Goal: Information Seeking & Learning: Understand process/instructions

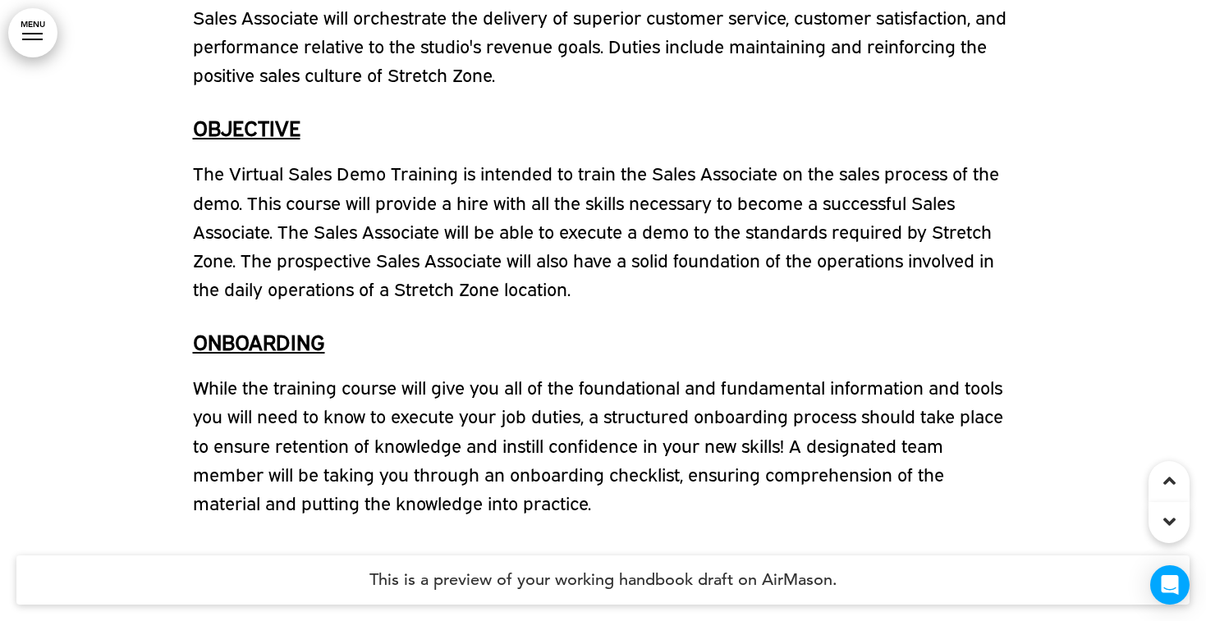
scroll to position [1014, 0]
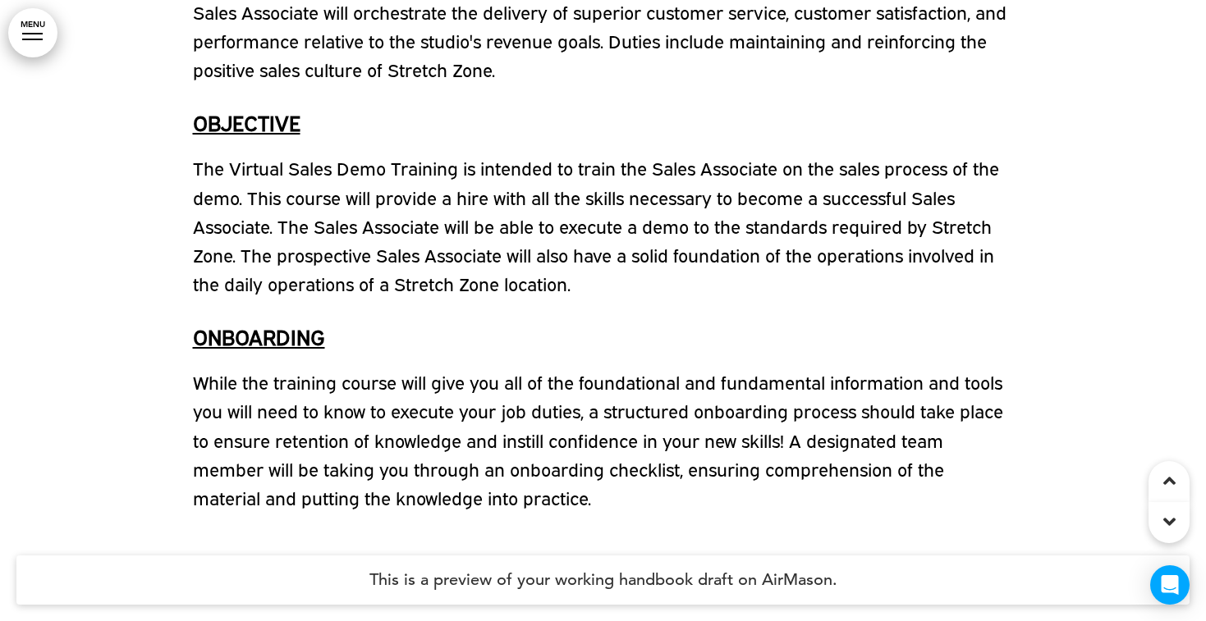
click at [1166, 518] on icon at bounding box center [1169, 522] width 12 height 20
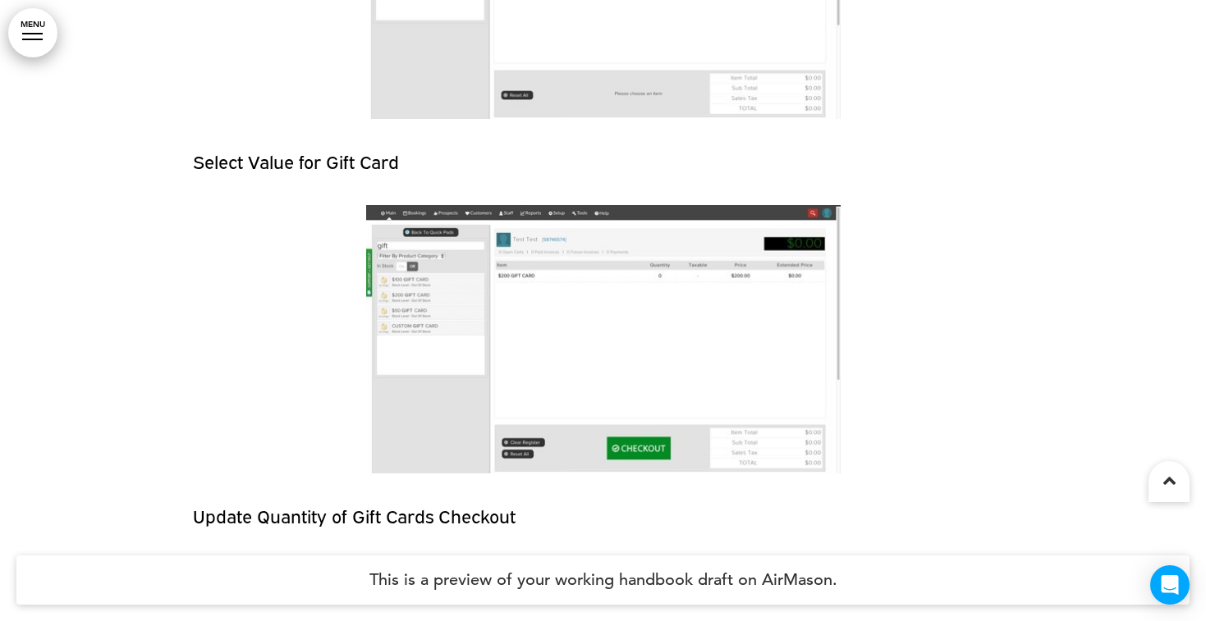
click at [1170, 483] on icon at bounding box center [1169, 481] width 12 height 20
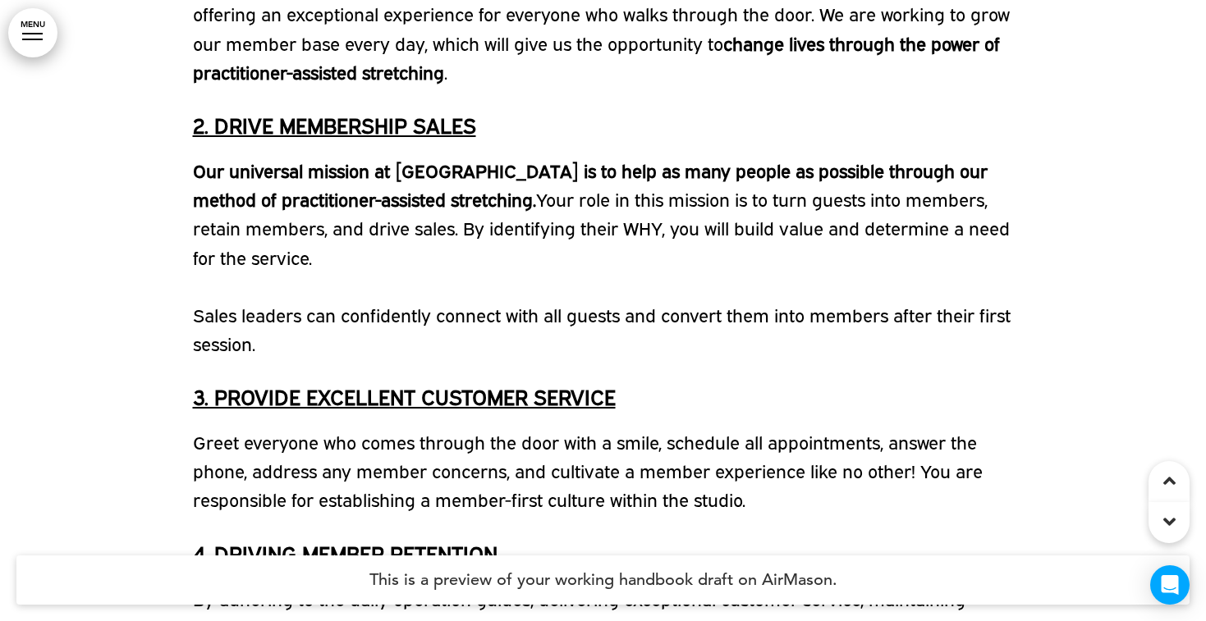
scroll to position [1852, 0]
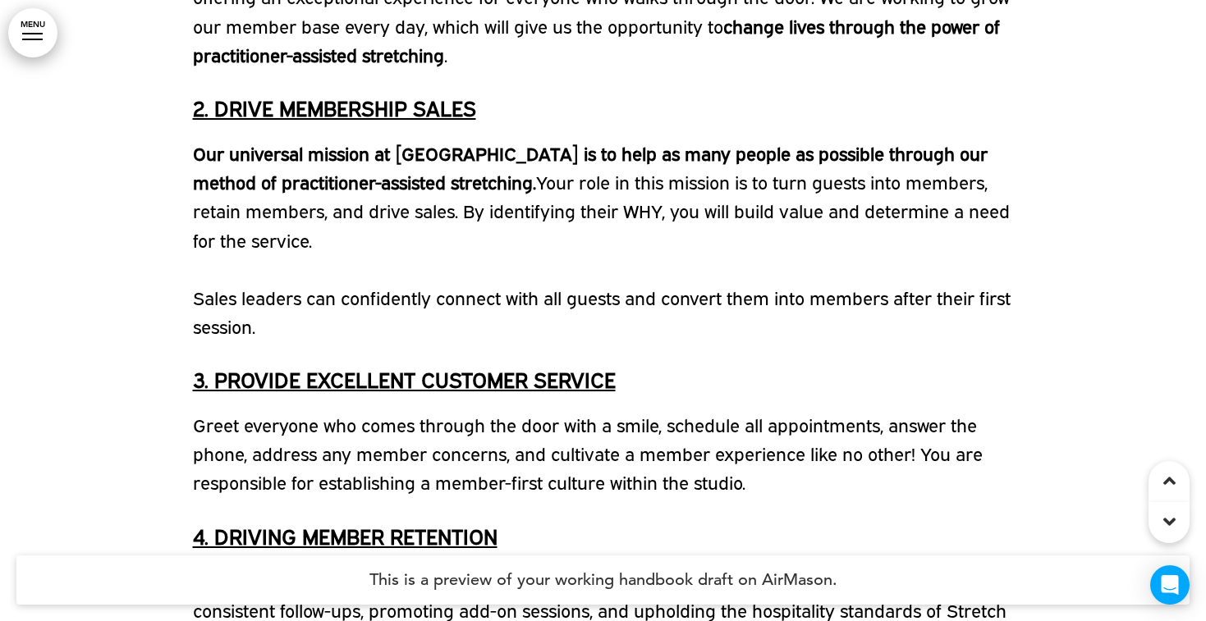
click at [44, 34] on link "MENU" at bounding box center [32, 32] width 49 height 49
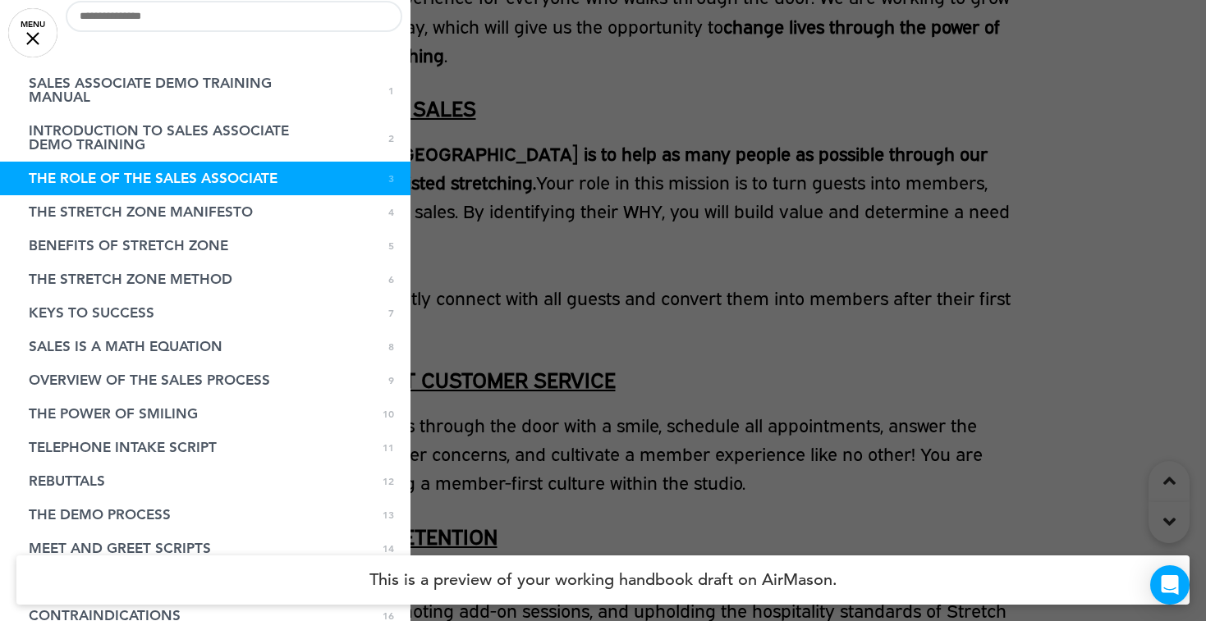
scroll to position [0, 0]
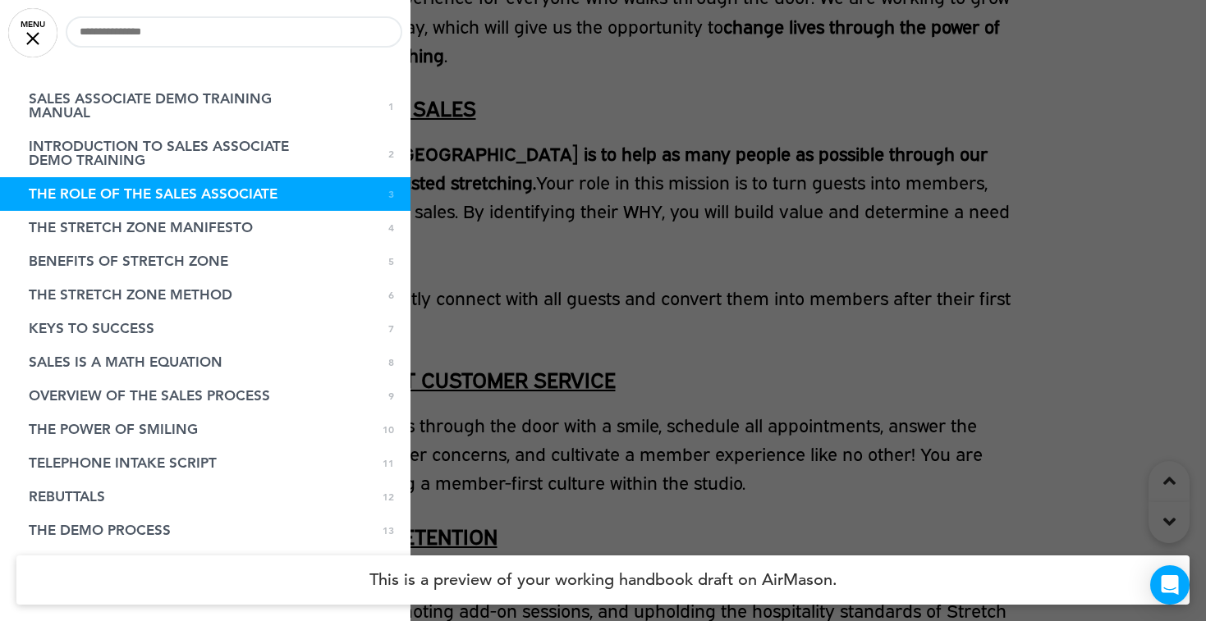
click at [34, 37] on div at bounding box center [32, 38] width 13 height 13
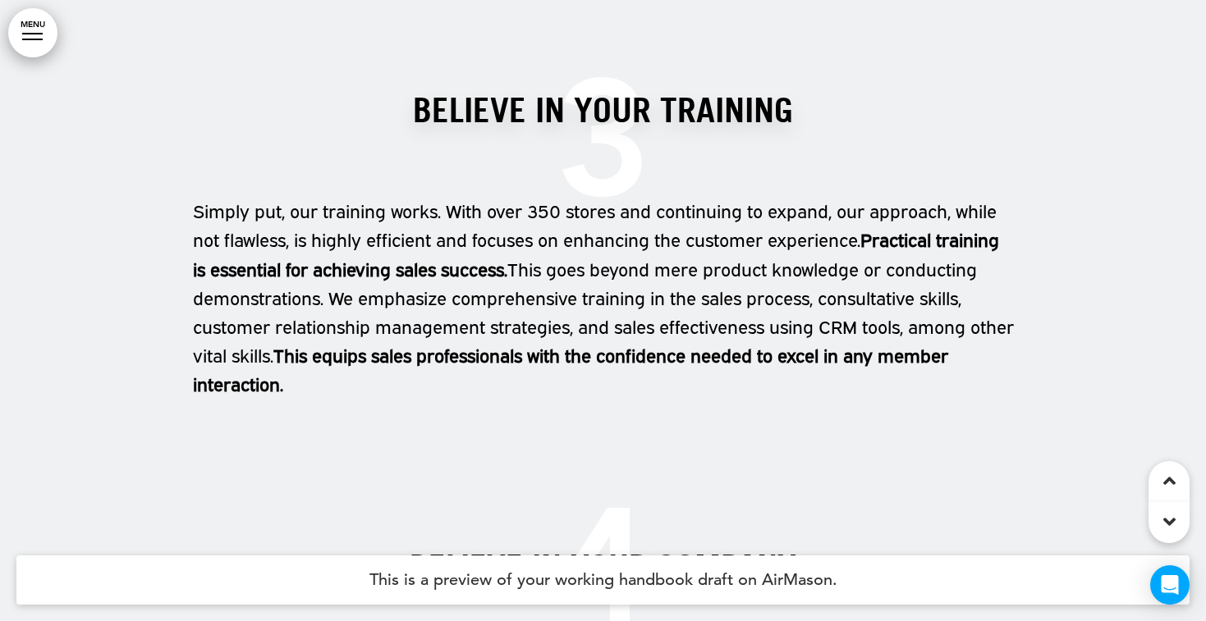
scroll to position [7676, 0]
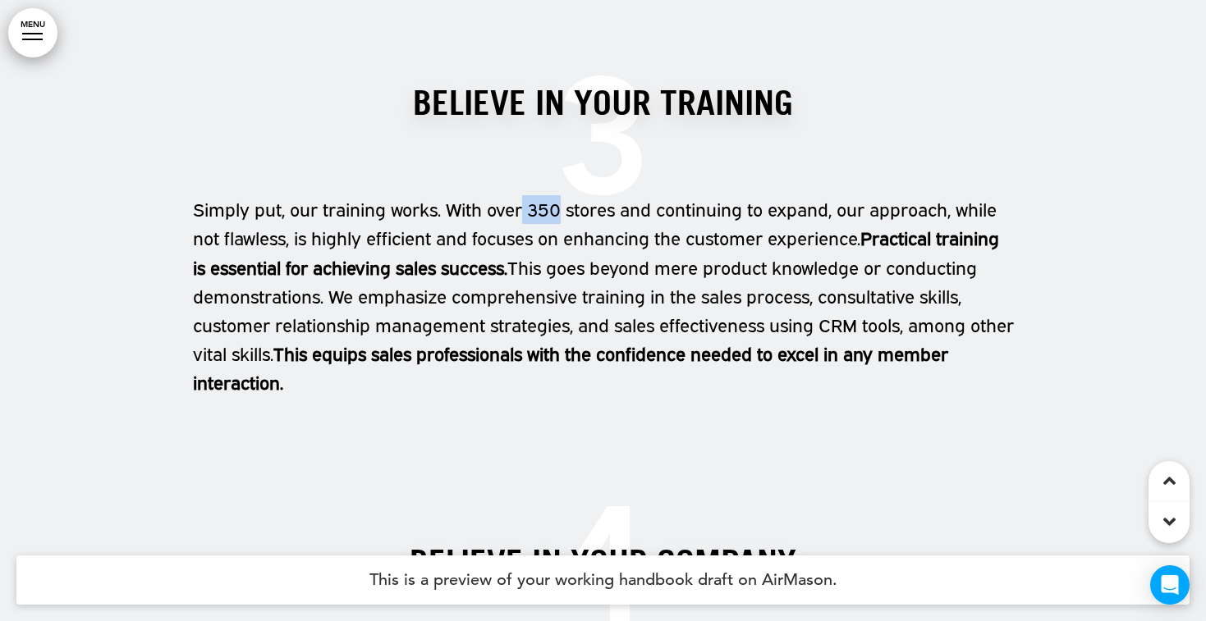
drag, startPoint x: 528, startPoint y: 212, endPoint x: 566, endPoint y: 213, distance: 37.8
click at [566, 213] on p "Simply put, our training works. With over 350 stores and continuing to expand, …" at bounding box center [603, 296] width 821 height 202
click at [571, 213] on p "Simply put, our training works. With over 350 stores and continuing to expand, …" at bounding box center [603, 296] width 821 height 202
click at [559, 204] on p "Simply put, our training works. With over 350 stores and continuing to expand, …" at bounding box center [603, 296] width 821 height 202
click at [556, 208] on p "Simply put, our training works. With over 350 stores and continuing to expand, …" at bounding box center [603, 296] width 821 height 202
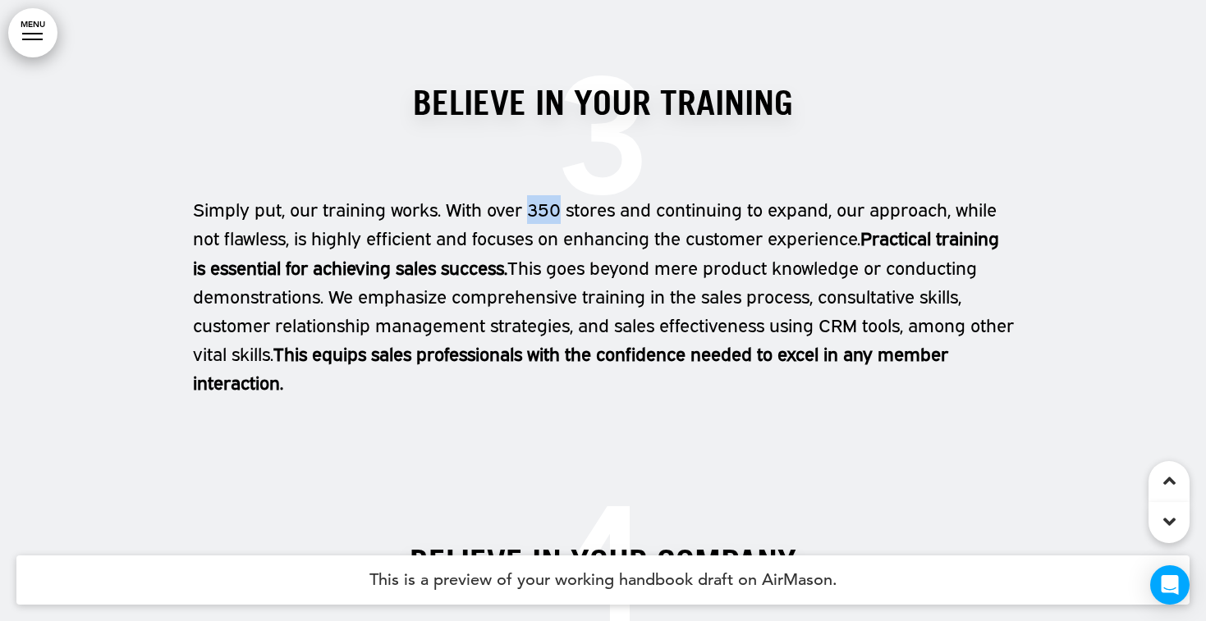
click at [556, 208] on p "Simply put, our training works. With over 350 stores and continuing to expand, …" at bounding box center [603, 296] width 821 height 202
click at [556, 219] on p "Simply put, our training works. With over 350 stores and continuing to expand, …" at bounding box center [603, 296] width 821 height 202
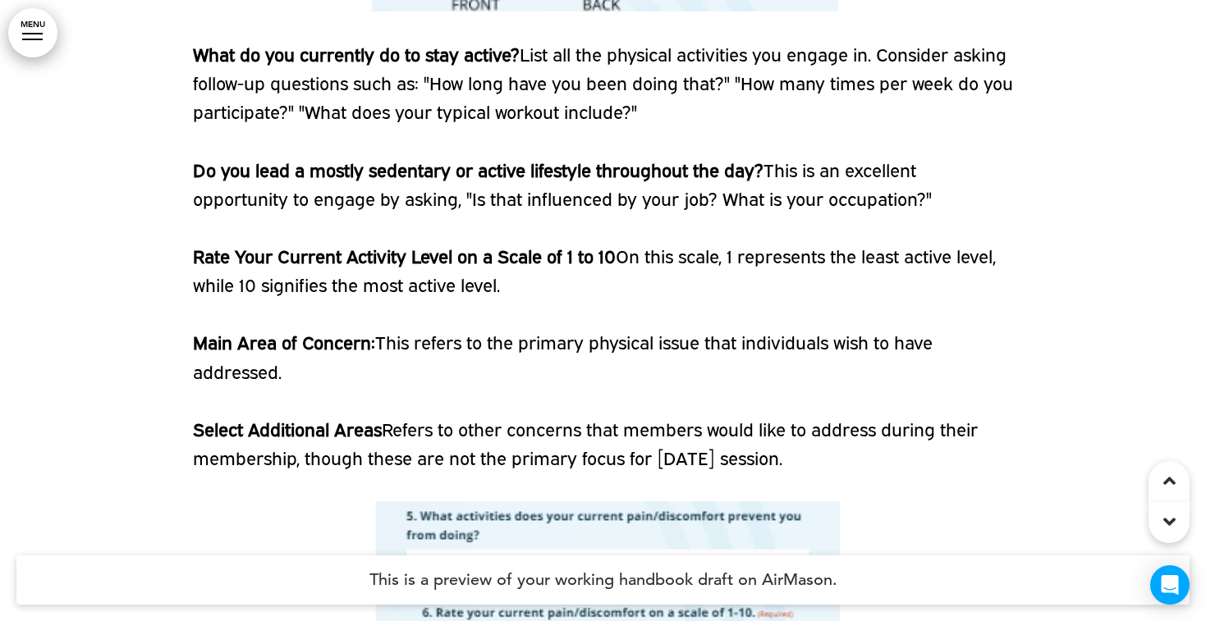
scroll to position [24153, 0]
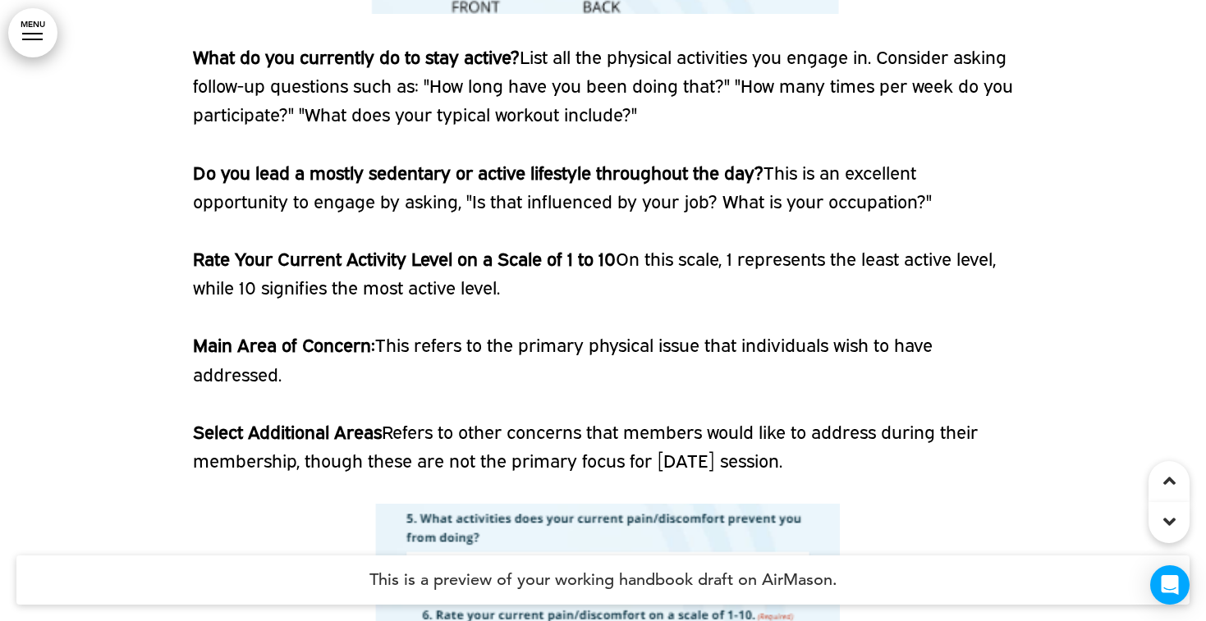
click at [41, 42] on link "MENU" at bounding box center [32, 32] width 49 height 49
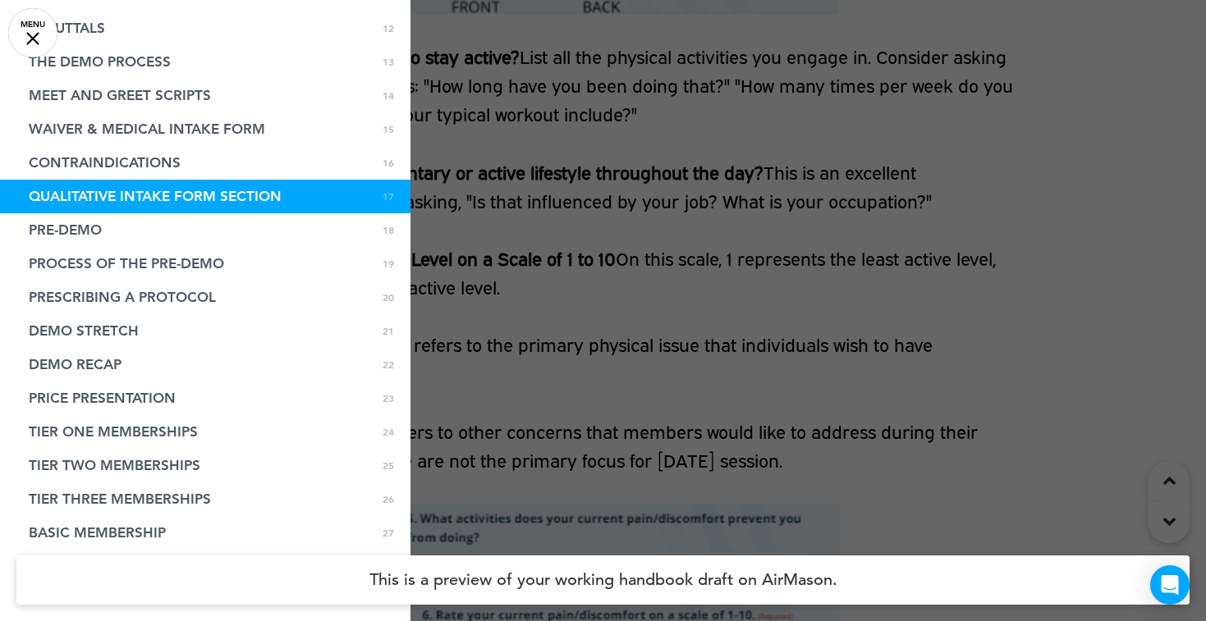
scroll to position [467, 0]
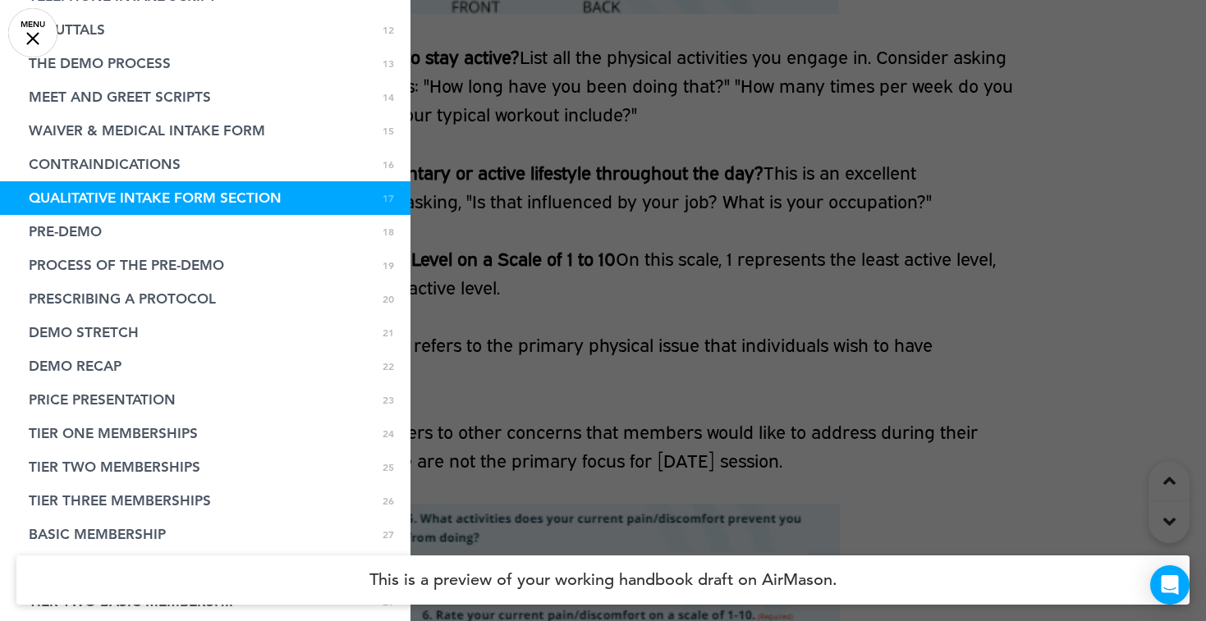
click at [606, 200] on div at bounding box center [603, 310] width 1206 height 621
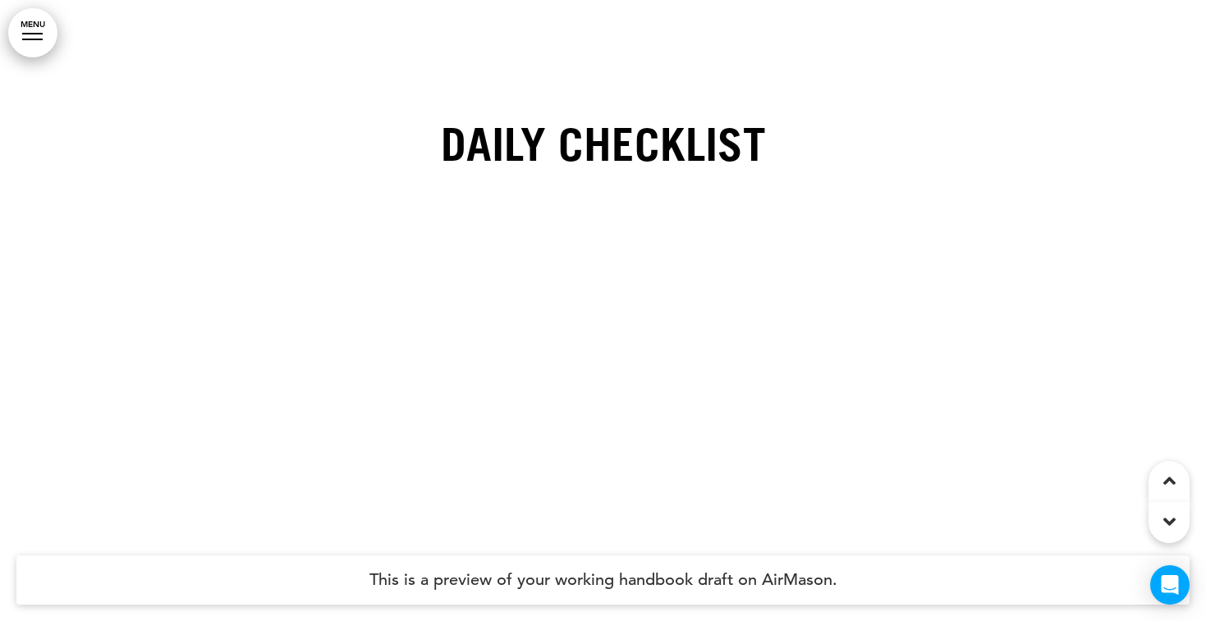
scroll to position [74556, 0]
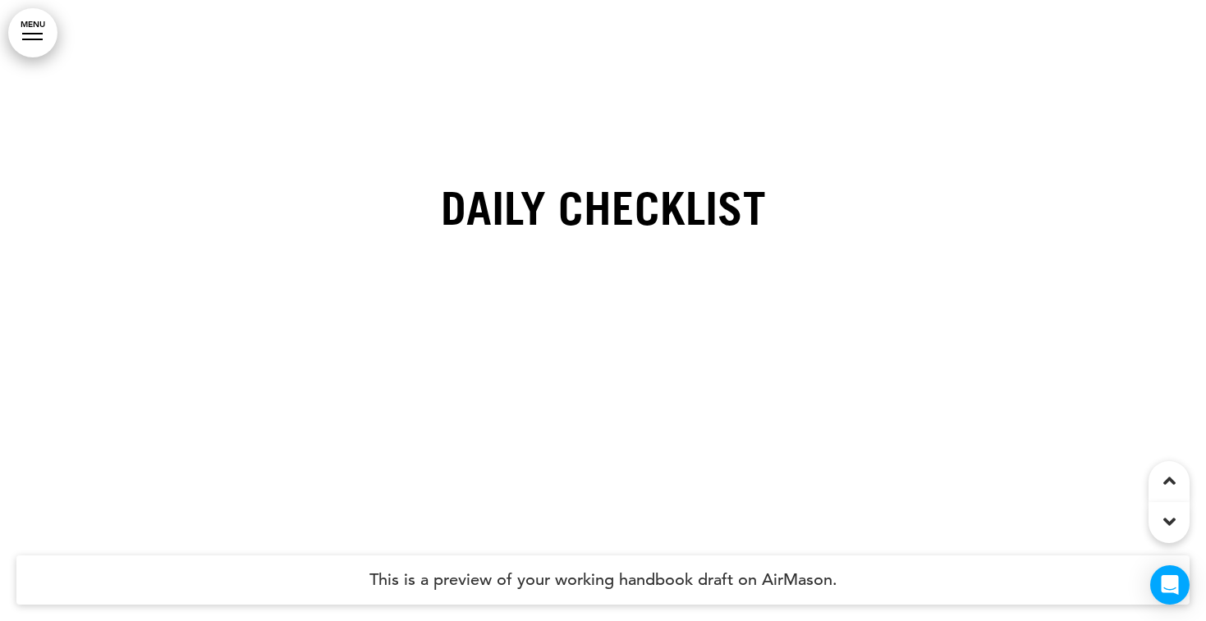
click at [571, 392] on div "DAILY CHECKLIST" at bounding box center [603, 258] width 821 height 267
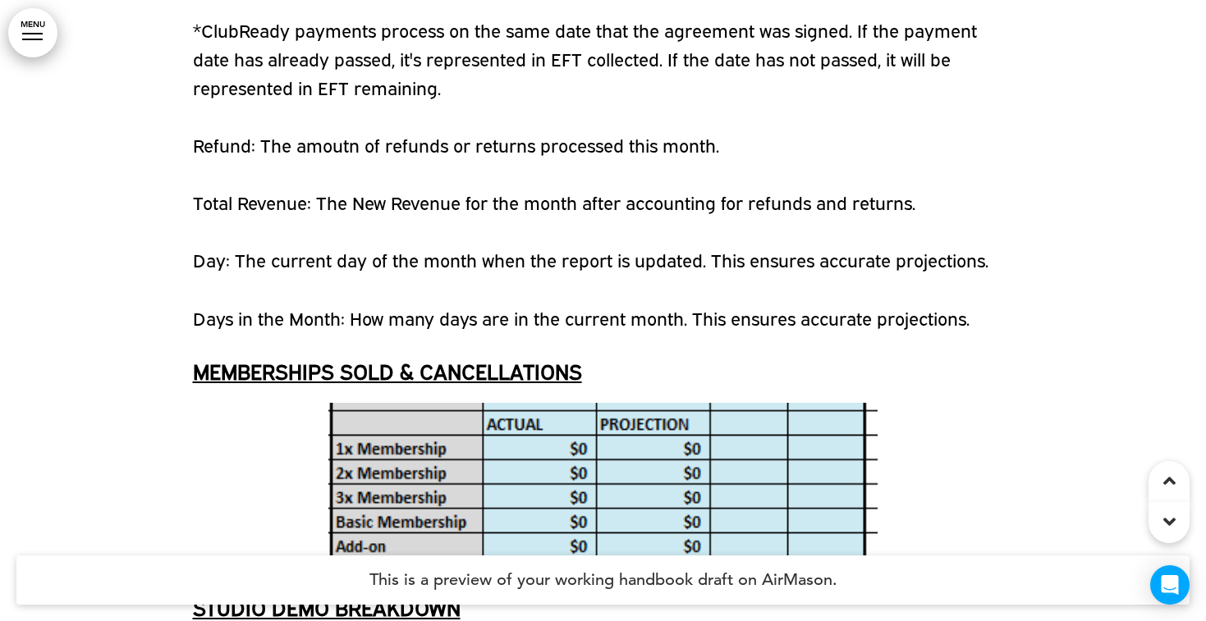
scroll to position [78340, 0]
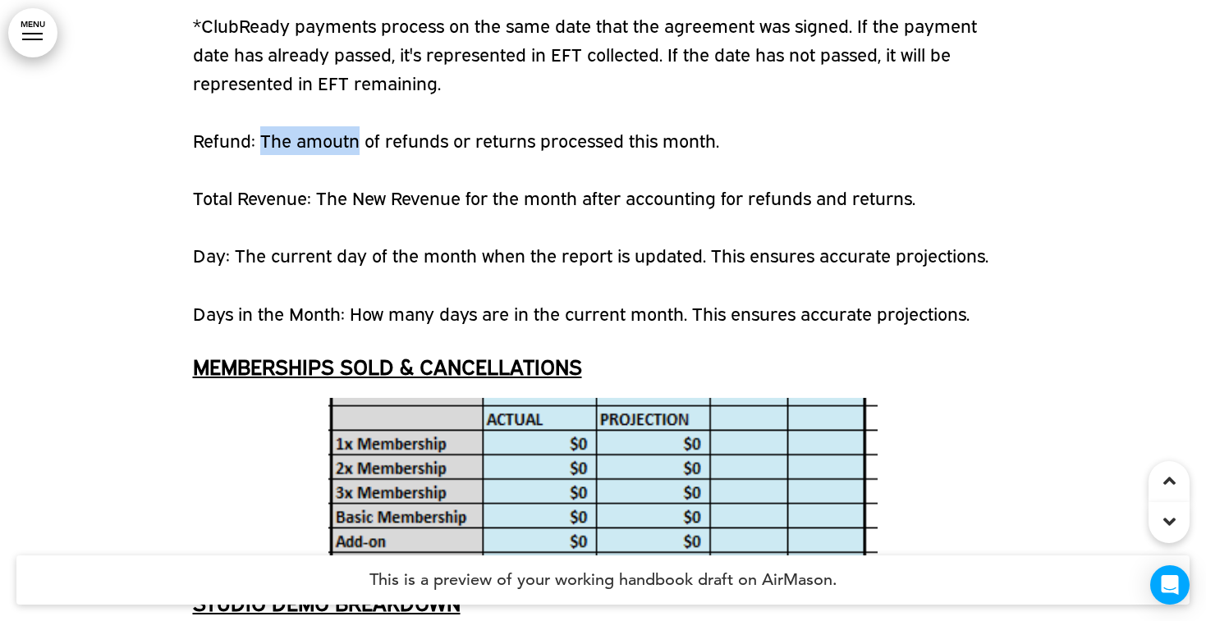
drag, startPoint x: 260, startPoint y: 297, endPoint x: 357, endPoint y: 305, distance: 97.1
click at [357, 155] on p "Refund: The amoutn of refunds or returns processed this month." at bounding box center [603, 140] width 821 height 29
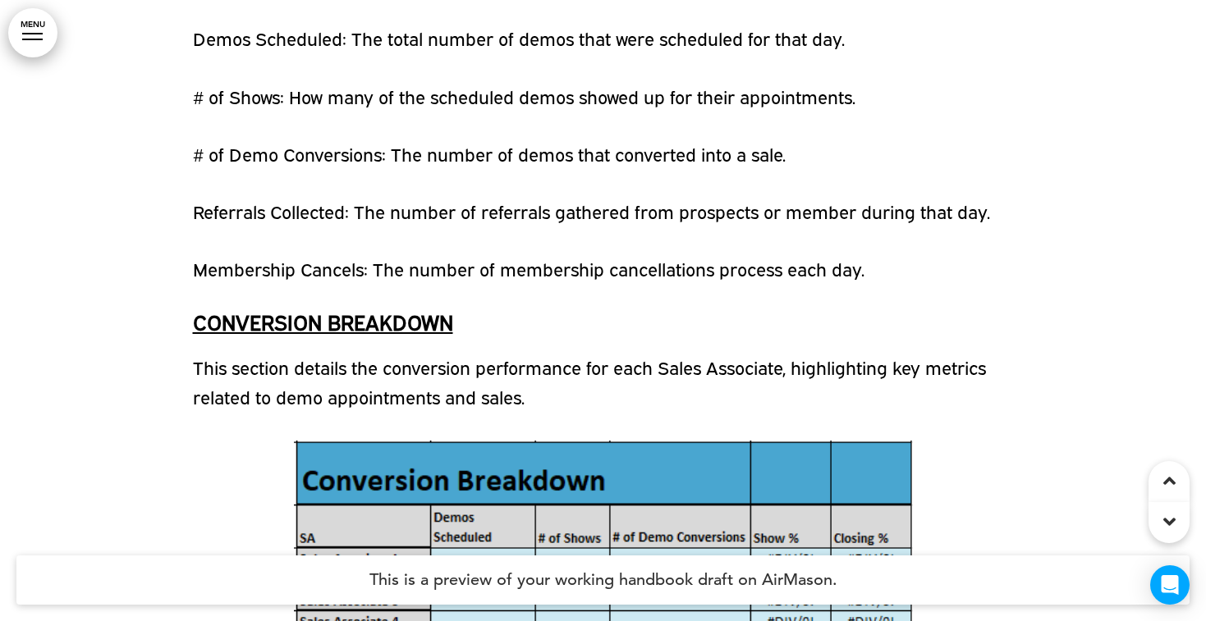
scroll to position [80172, 0]
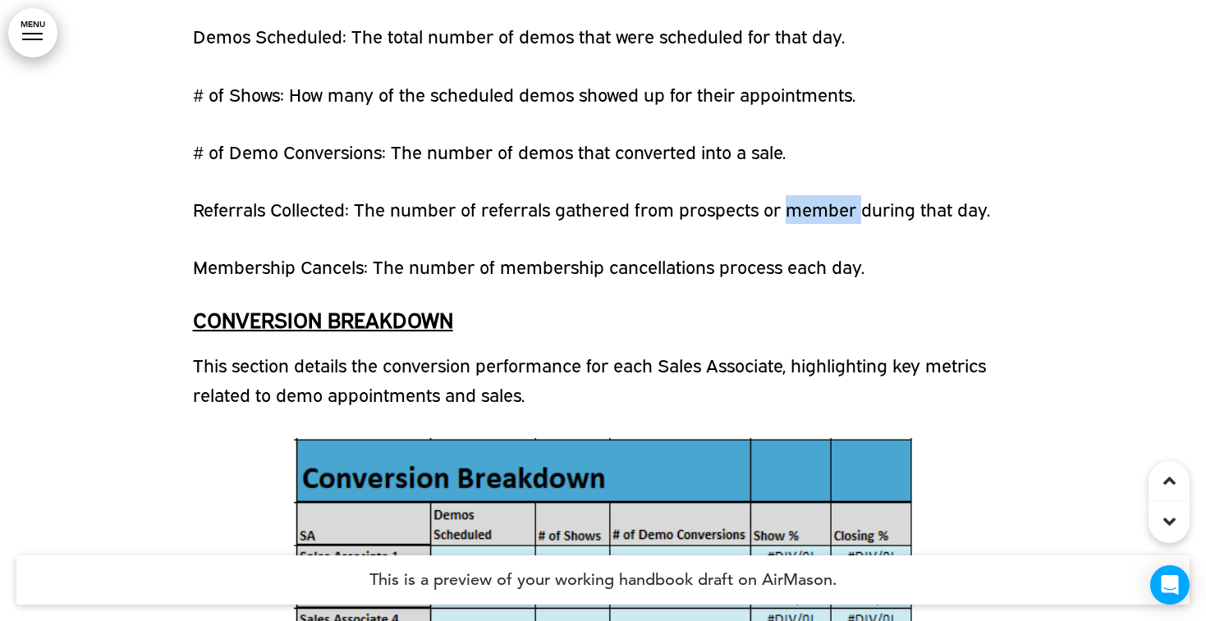
drag, startPoint x: 791, startPoint y: 367, endPoint x: 867, endPoint y: 370, distance: 75.6
click at [867, 224] on p "Referrals Collected: The number of referrals gathered from prospects or member …" at bounding box center [603, 209] width 821 height 29
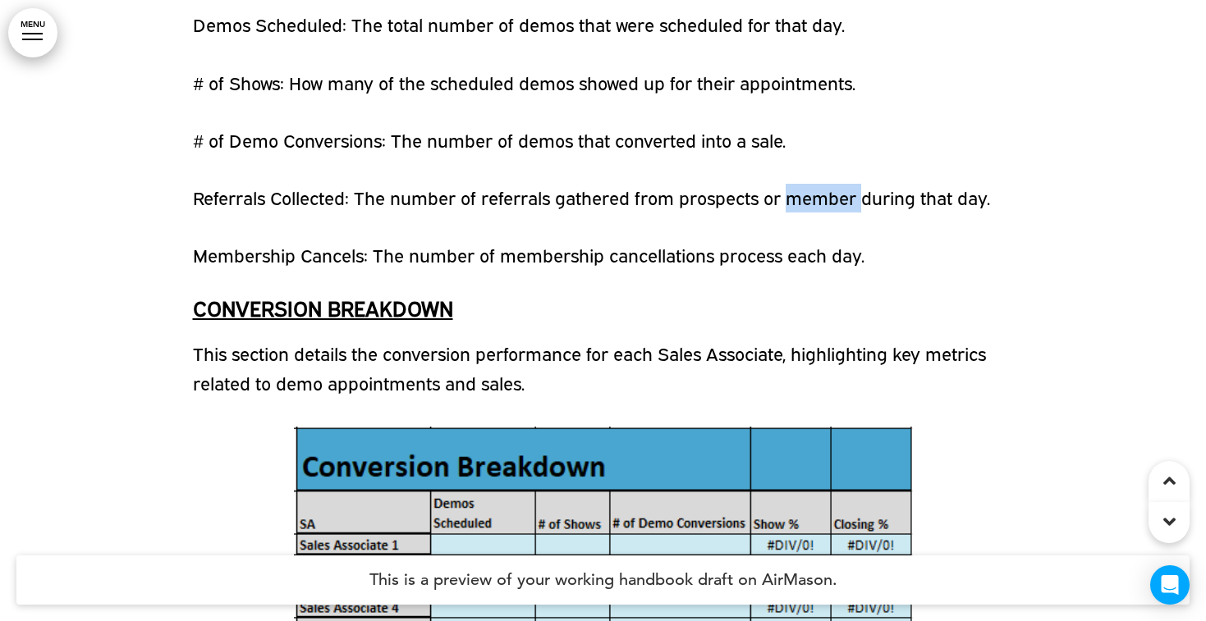
scroll to position [80190, 0]
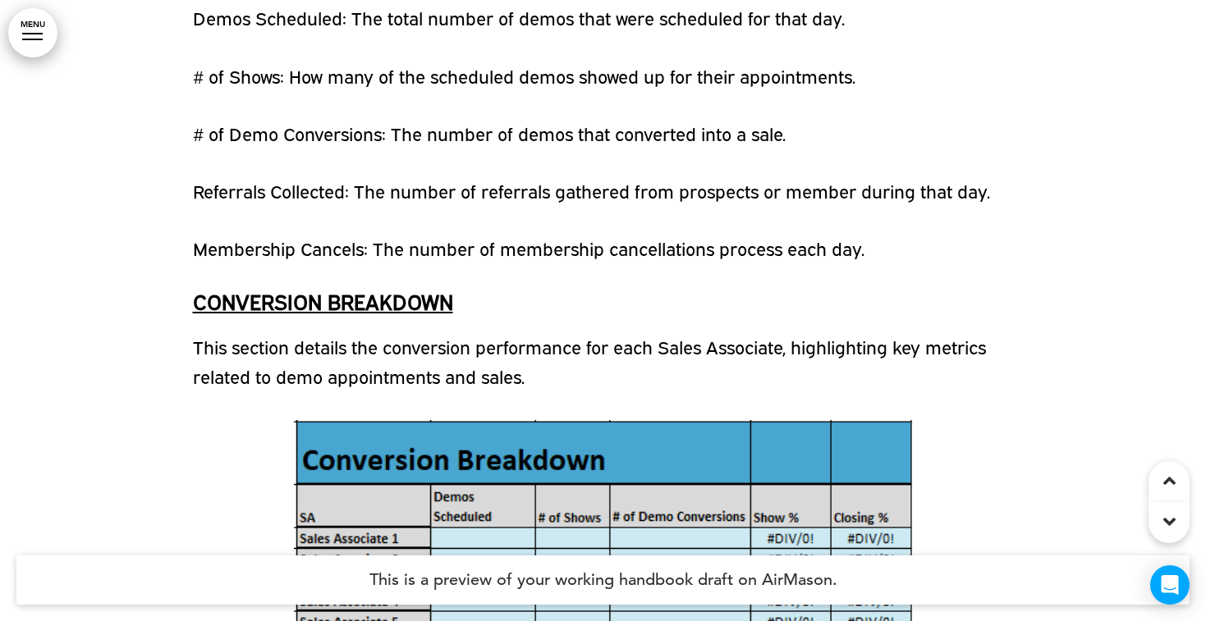
click at [677, 272] on div "DAILY PRODUCTION REPORT SALES BREAKDOWN This section tracks all agreements sold…" at bounding box center [603, 7] width 821 height 8779
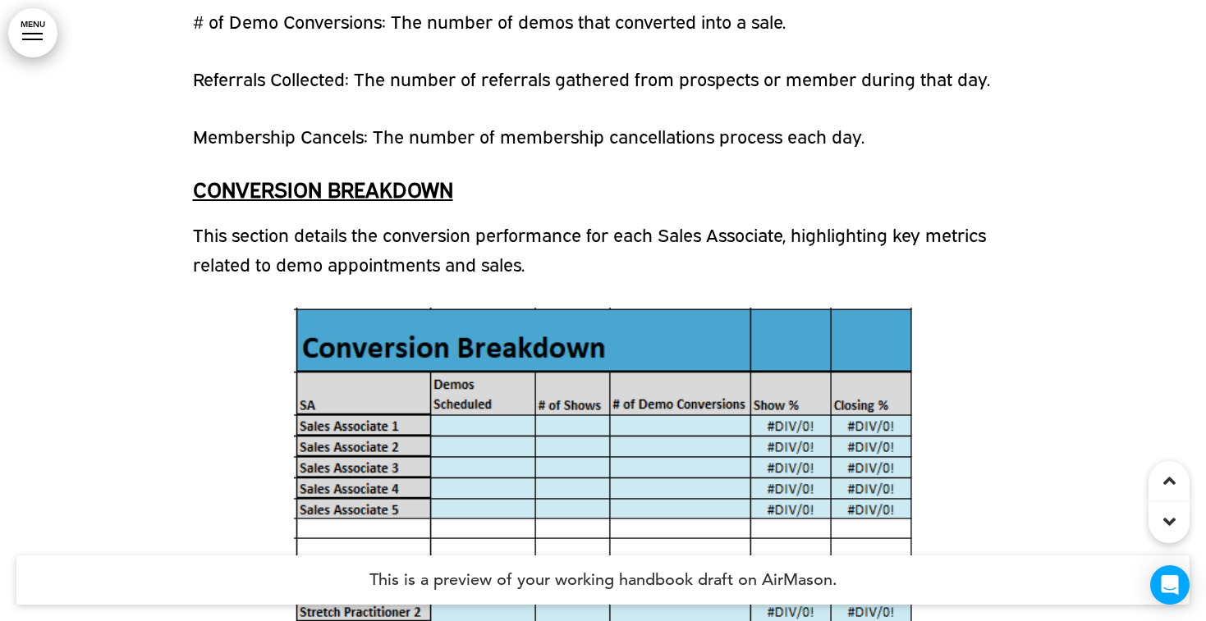
scroll to position [80303, 0]
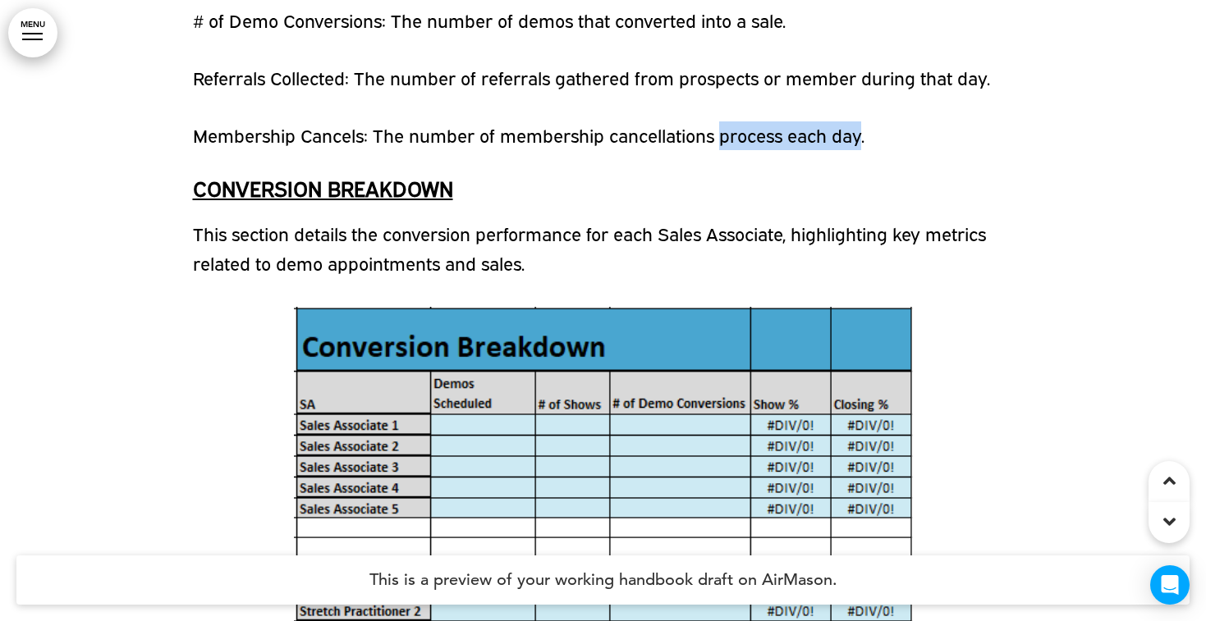
drag, startPoint x: 721, startPoint y: 296, endPoint x: 865, endPoint y: 295, distance: 143.6
click at [865, 150] on p "Membership Cancels: The number of membership cancellations process each day." at bounding box center [603, 135] width 821 height 29
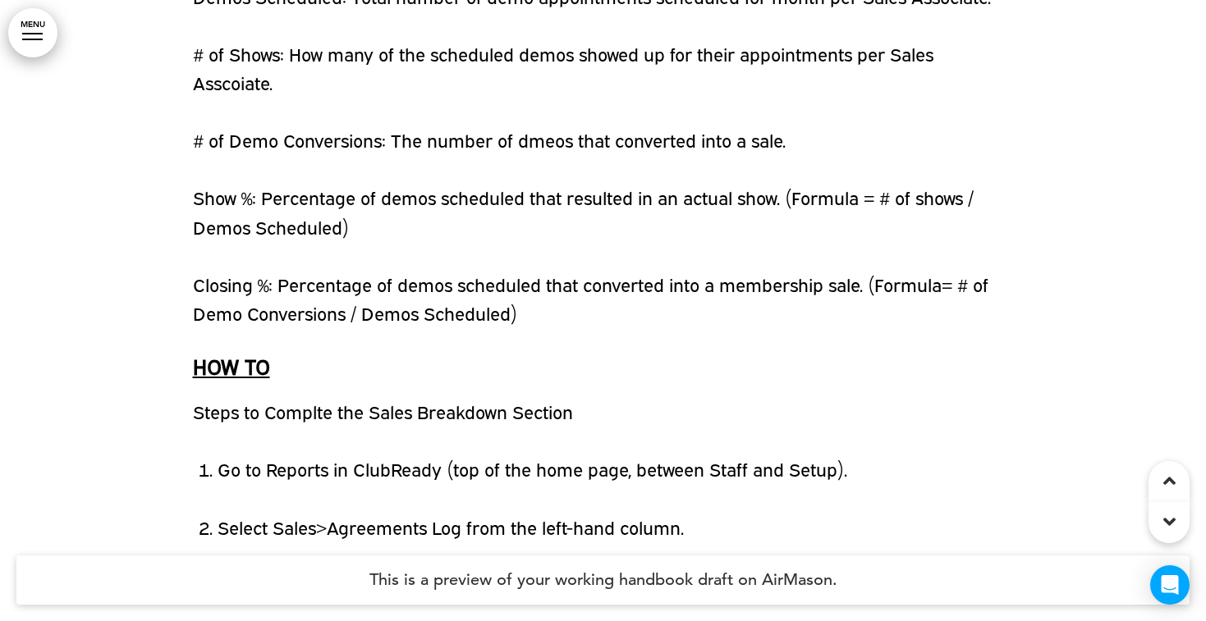
scroll to position [81103, 0]
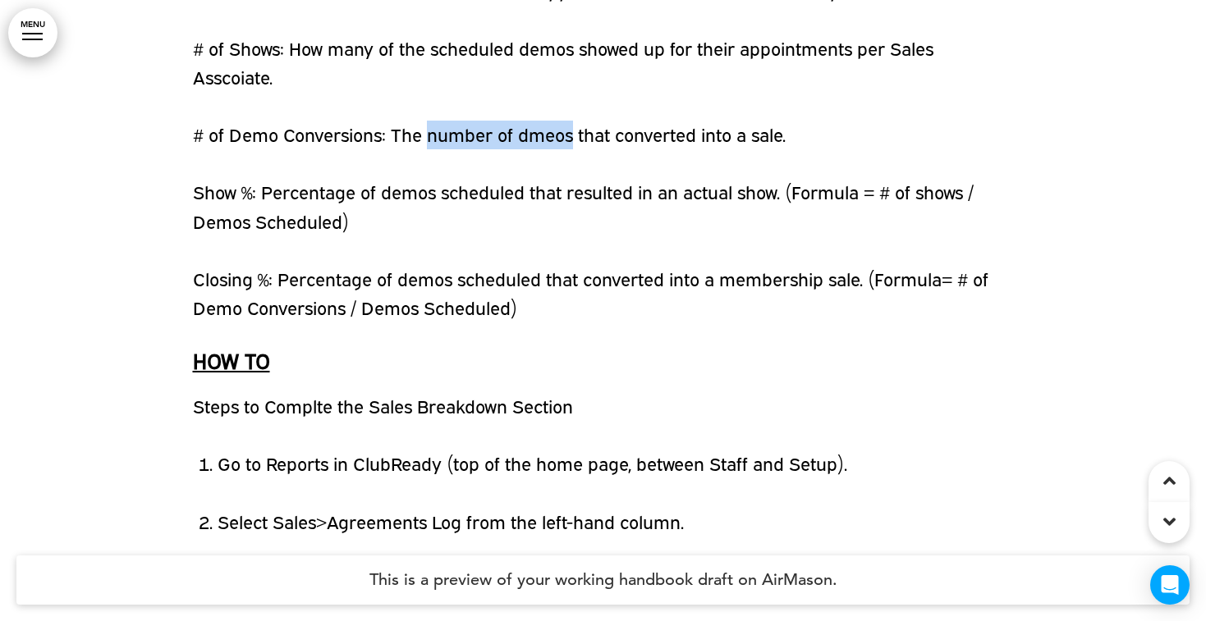
drag, startPoint x: 428, startPoint y: 293, endPoint x: 575, endPoint y: 295, distance: 146.9
click at [575, 149] on p "# of Demo Conversions: The number of dmeos that converted into a sale." at bounding box center [603, 135] width 821 height 29
click at [610, 236] on p "Show %: Percentage of demos scheduled that resulted in an actual show. (Formula…" at bounding box center [603, 206] width 821 height 57
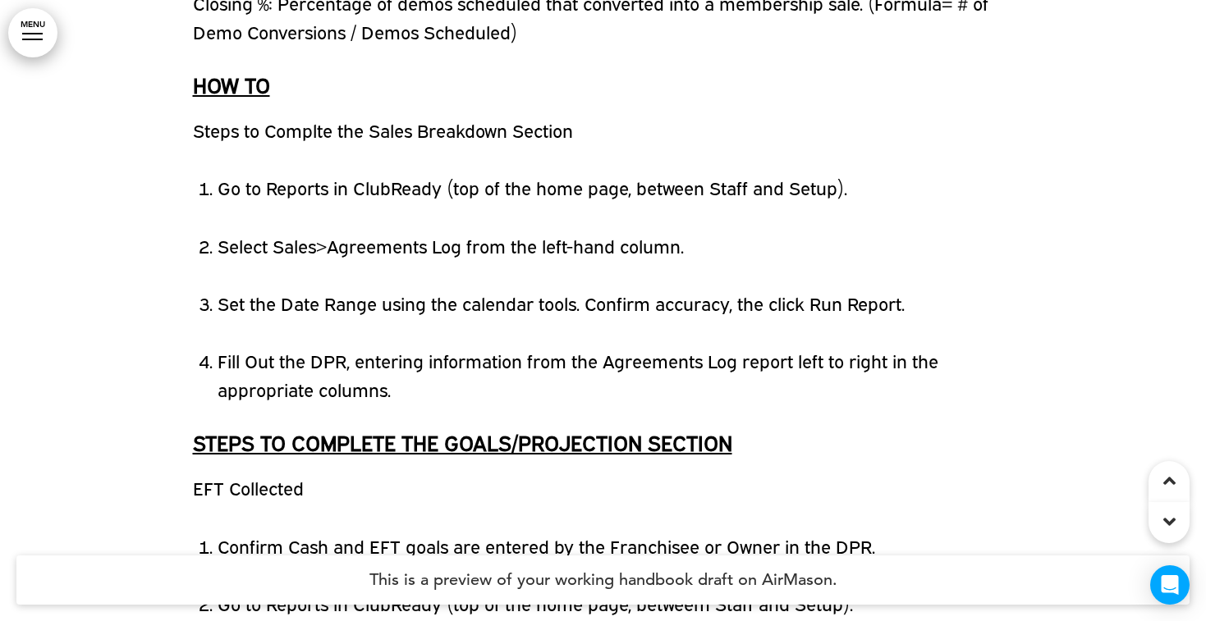
scroll to position [81381, 0]
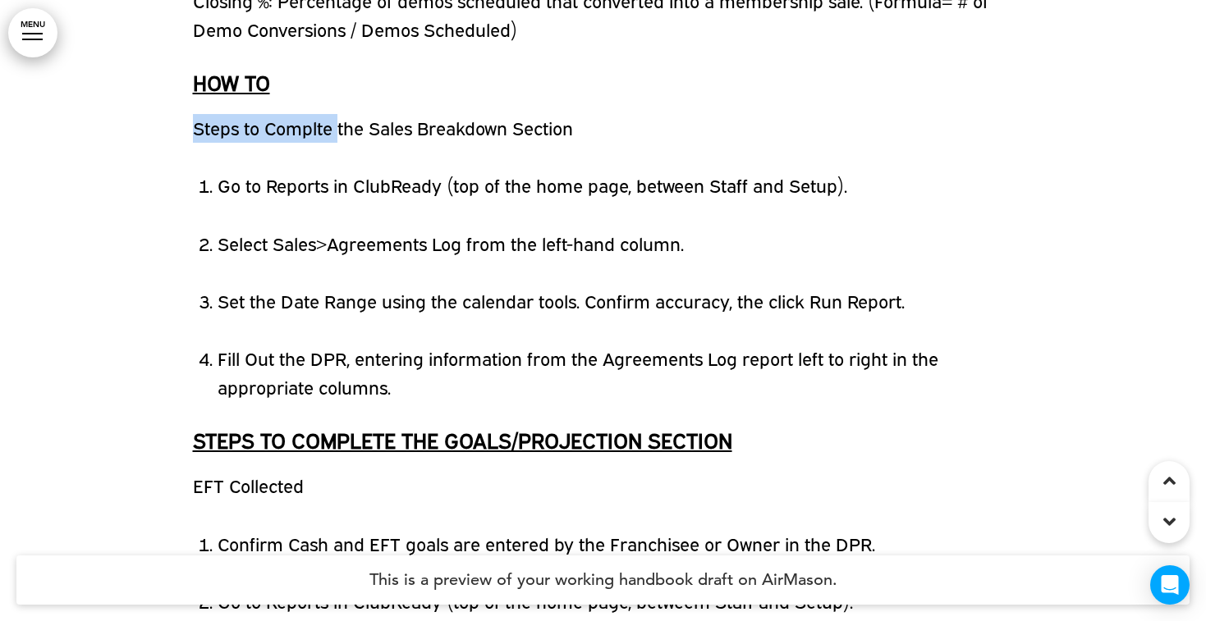
drag, startPoint x: 192, startPoint y: 282, endPoint x: 337, endPoint y: 282, distance: 144.5
click at [337, 143] on p "Steps to Complte the Sales Breakdown Section" at bounding box center [603, 128] width 821 height 29
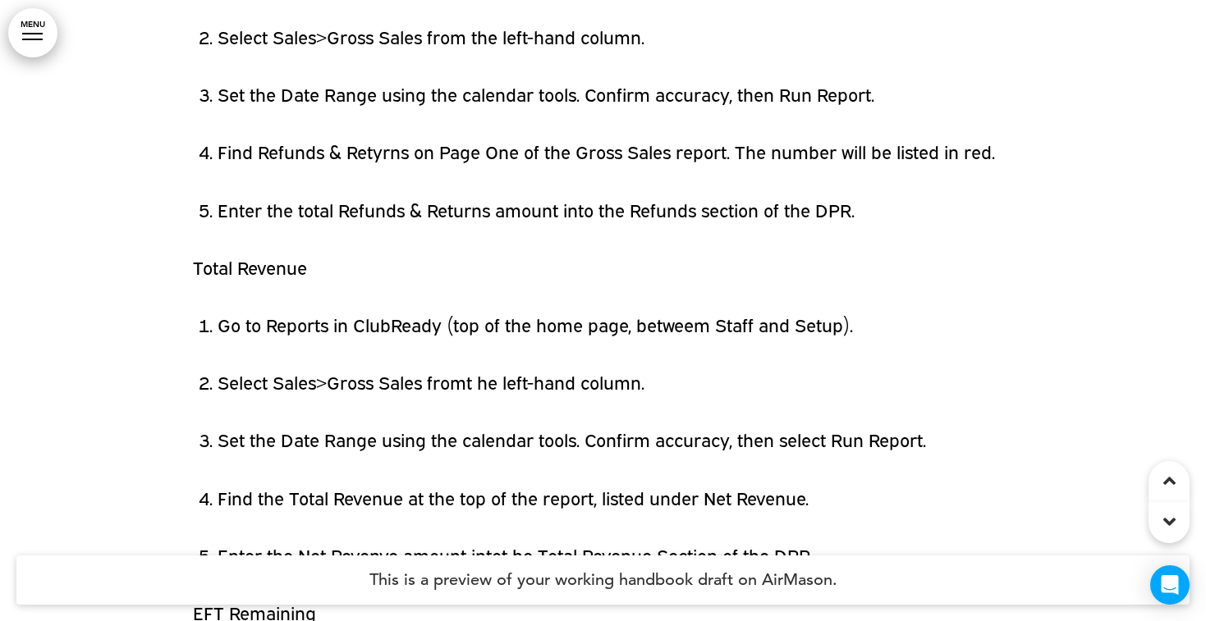
scroll to position [82352, 0]
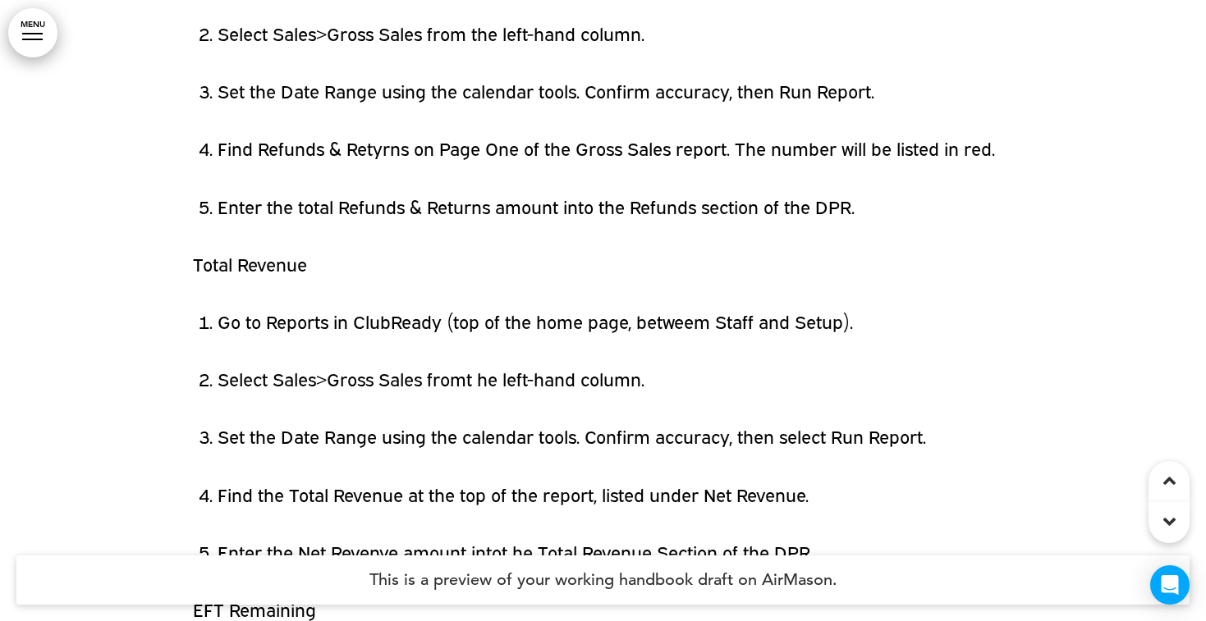
drag, startPoint x: 640, startPoint y: 131, endPoint x: 710, endPoint y: 131, distance: 69.8
drag, startPoint x: 346, startPoint y: 307, endPoint x: 407, endPoint y: 310, distance: 60.8
click at [407, 163] on li "Find Refunds & Retyrns on Page One of the Gross Sales report. The number will b…" at bounding box center [616, 149] width 796 height 29
drag, startPoint x: 640, startPoint y: 132, endPoint x: 711, endPoint y: 139, distance: 70.9
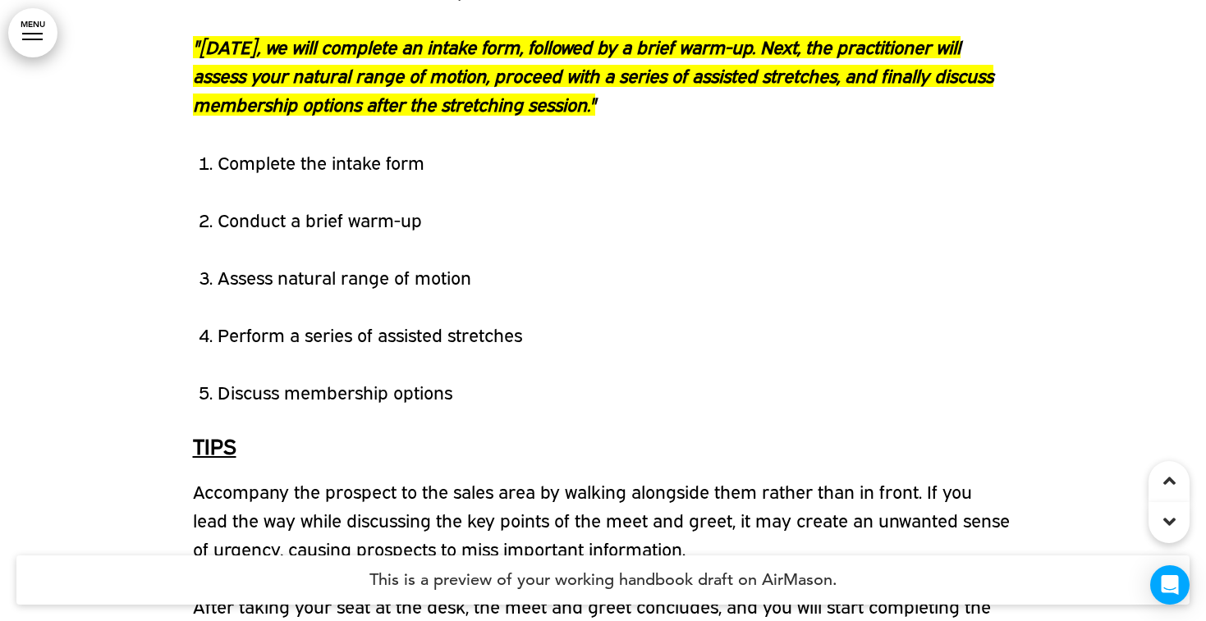
scroll to position [16911, 0]
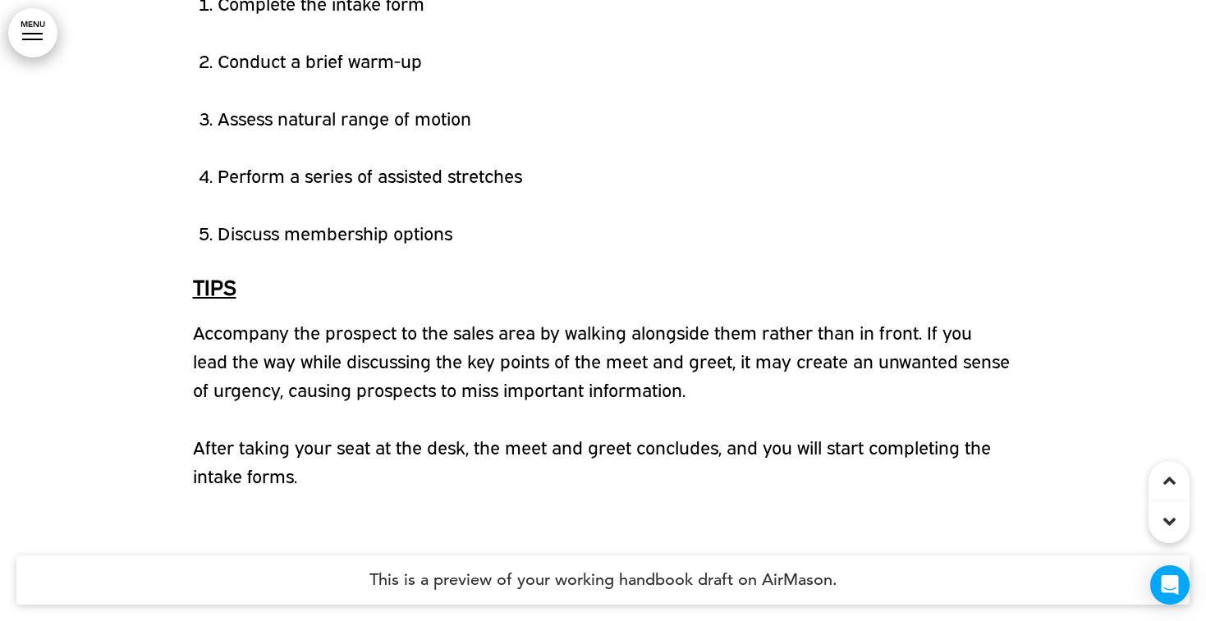
click at [28, 34] on link "MENU" at bounding box center [32, 32] width 49 height 49
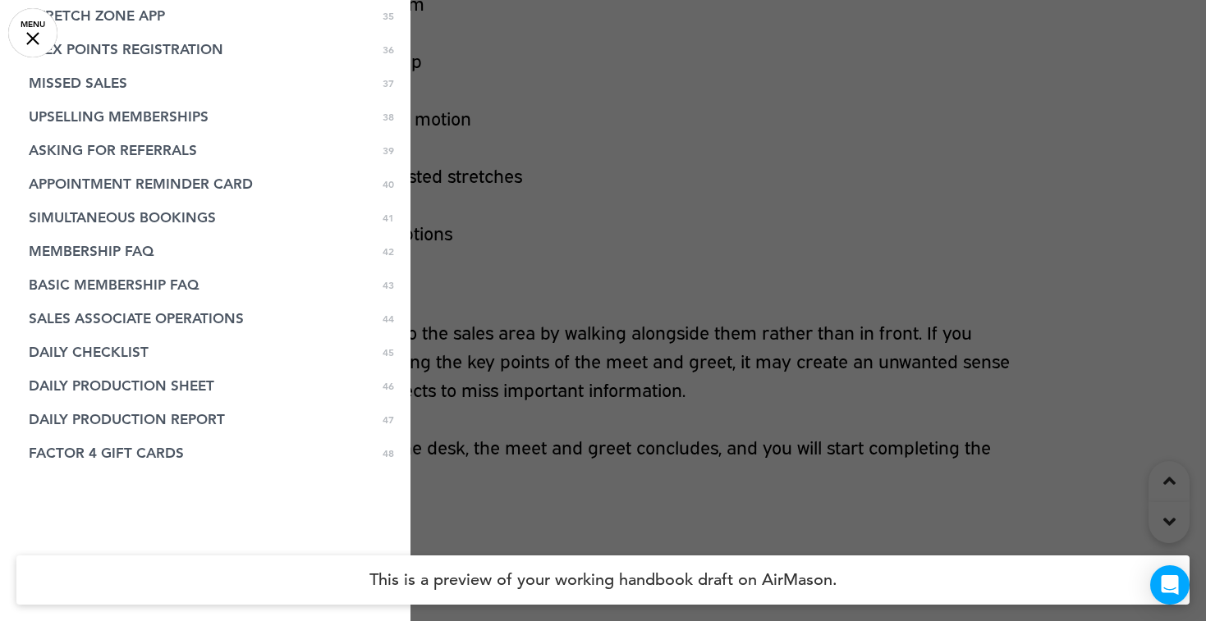
scroll to position [1254, 0]
click at [107, 358] on span "DAILY CHECKLIST" at bounding box center [89, 353] width 120 height 14
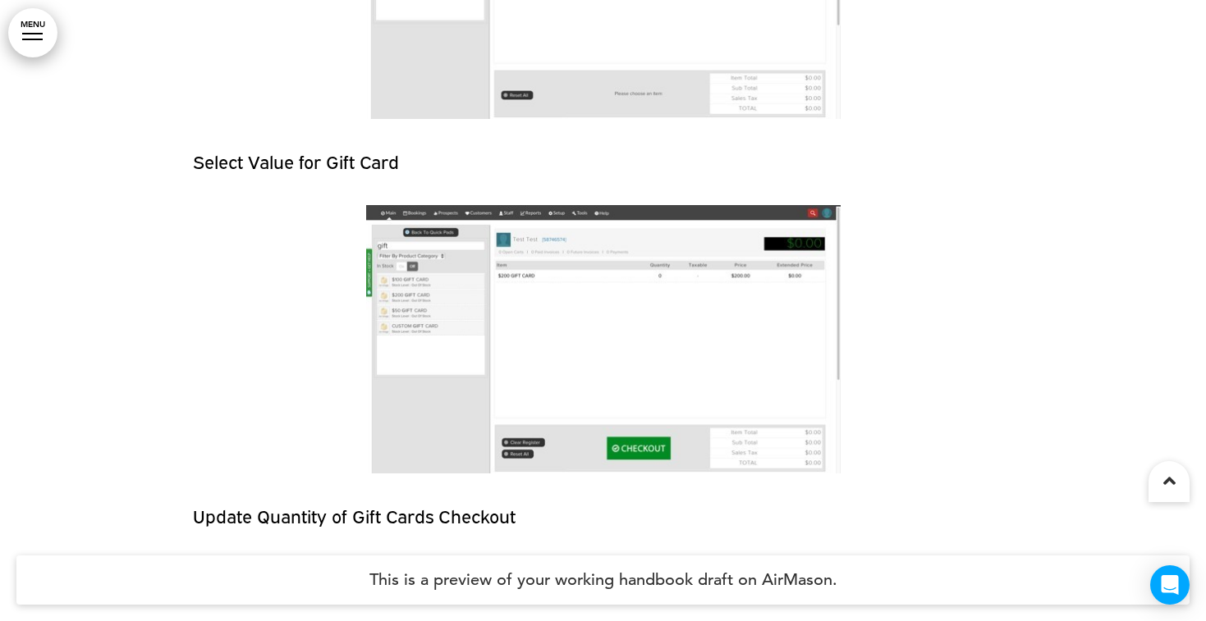
scroll to position [85896, 0]
click at [41, 43] on link "MENU" at bounding box center [32, 32] width 49 height 49
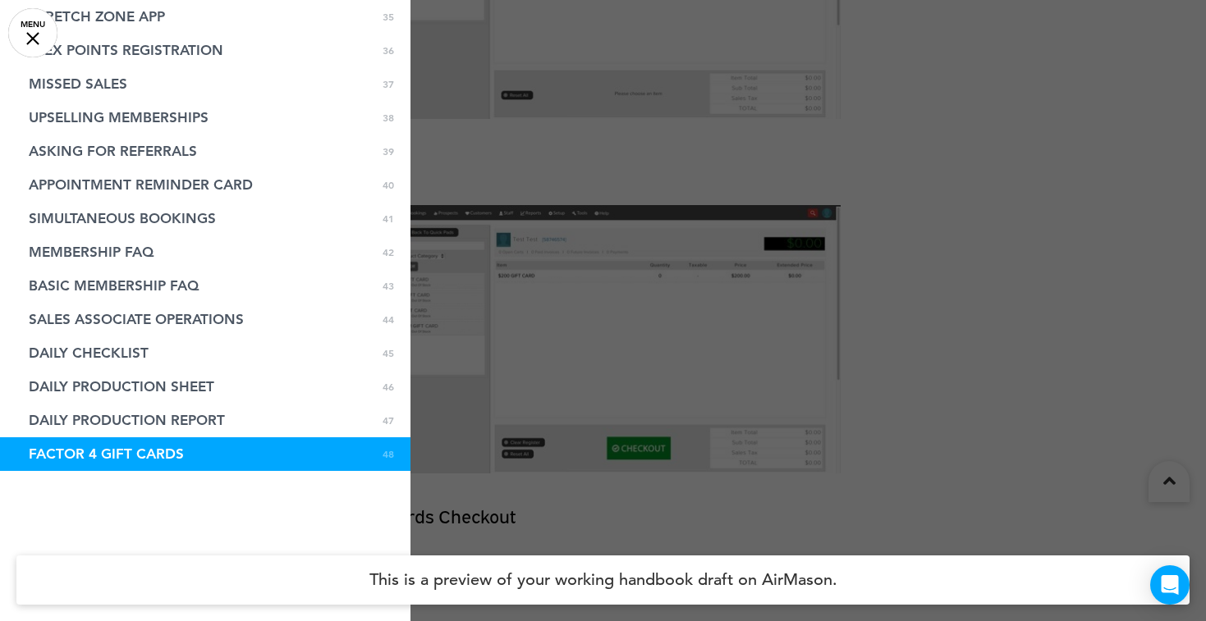
scroll to position [1268, 0]
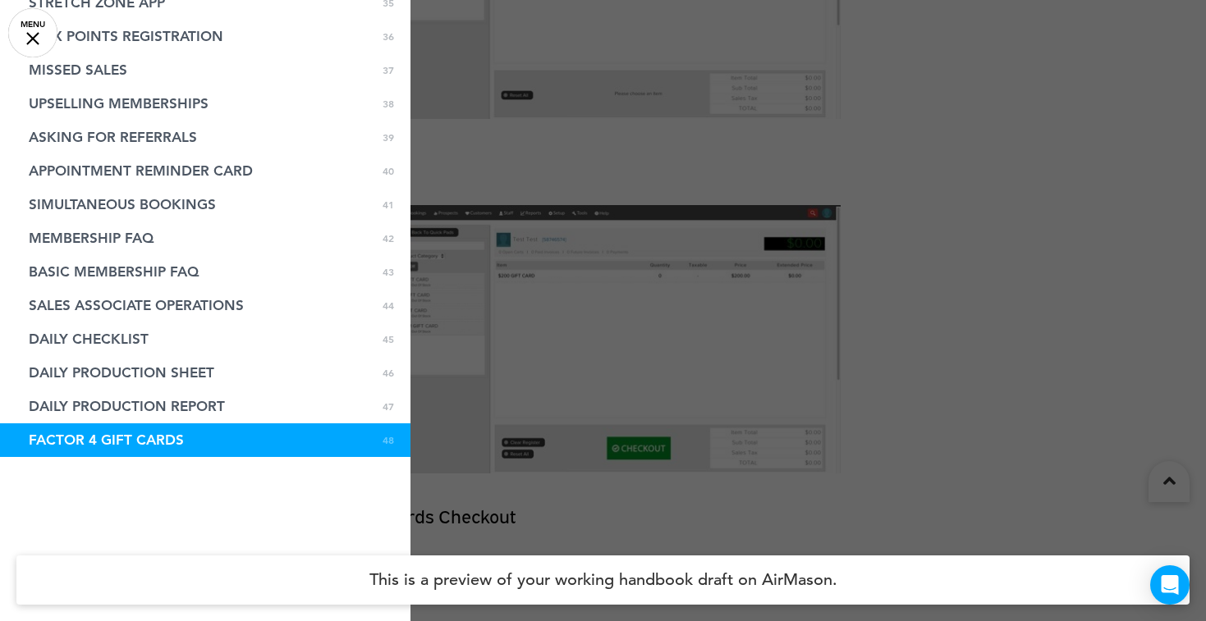
click at [555, 363] on div at bounding box center [603, 310] width 1206 height 621
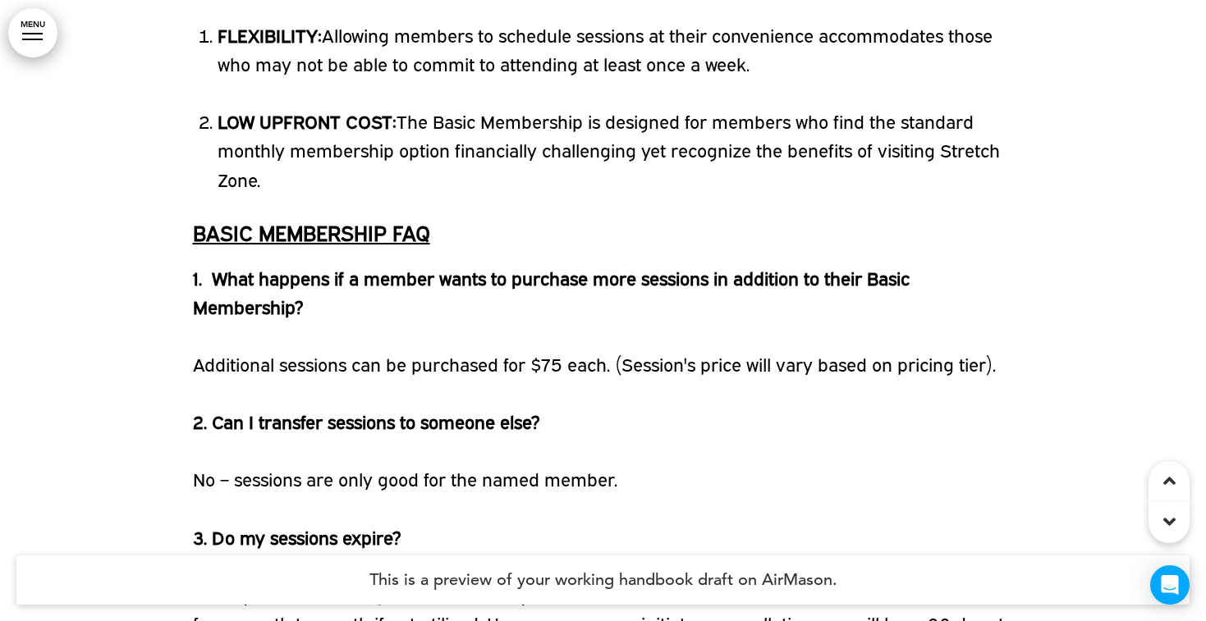
scroll to position [72518, 0]
